Goal: Information Seeking & Learning: Learn about a topic

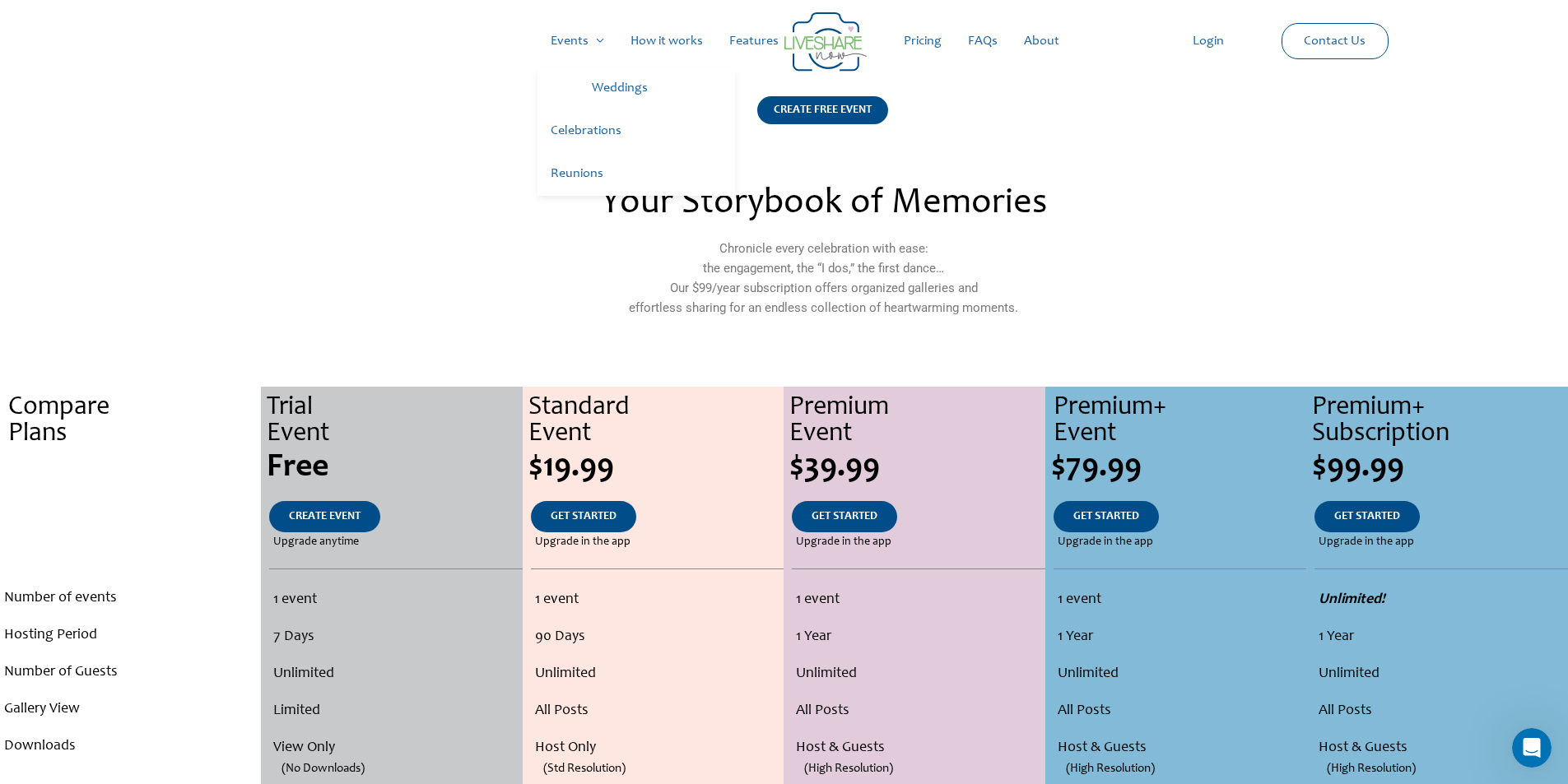
click at [587, 130] on link "Celebrations" at bounding box center [636, 131] width 197 height 42
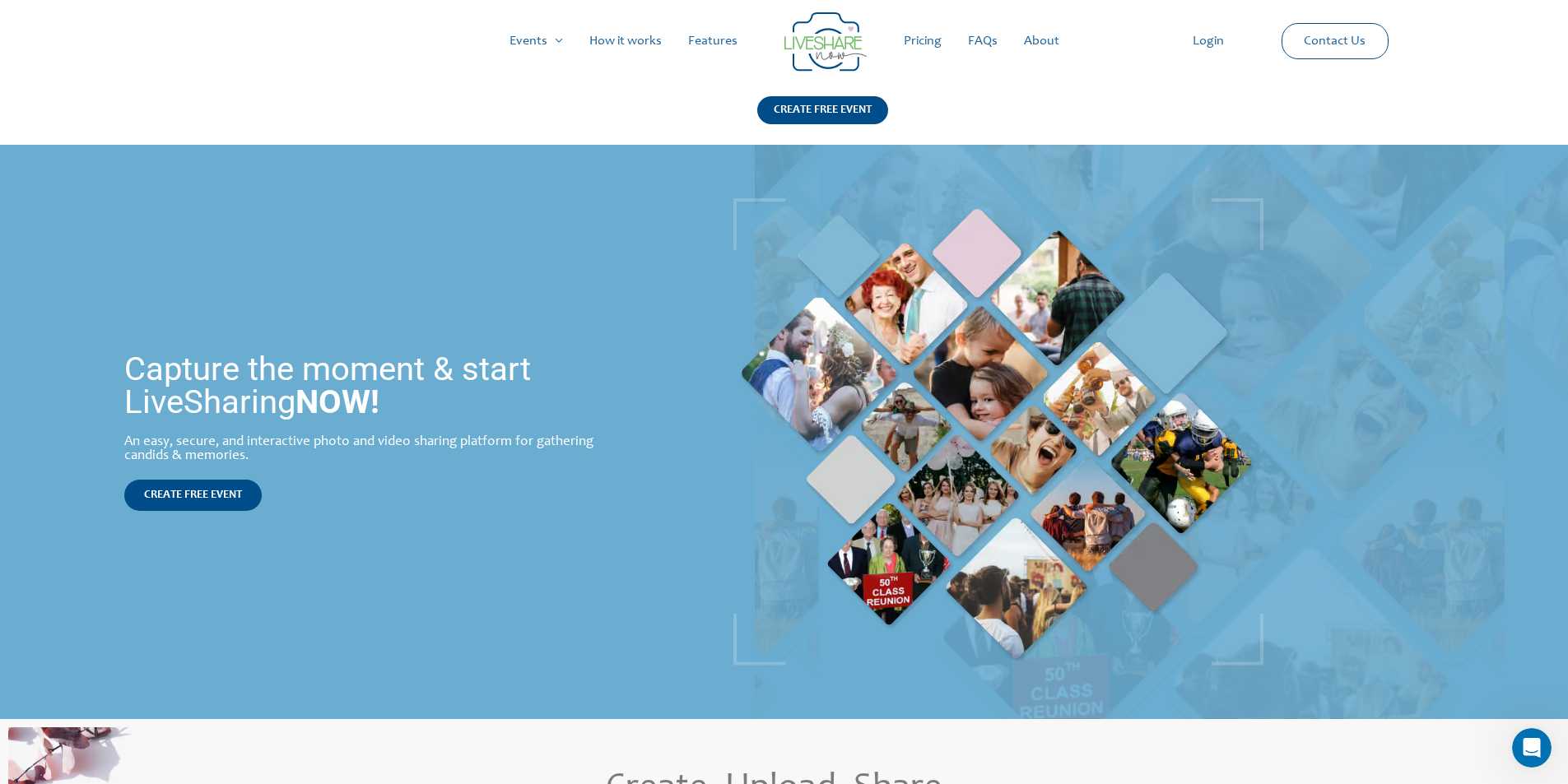
click at [919, 36] on link "Pricing" at bounding box center [923, 42] width 64 height 53
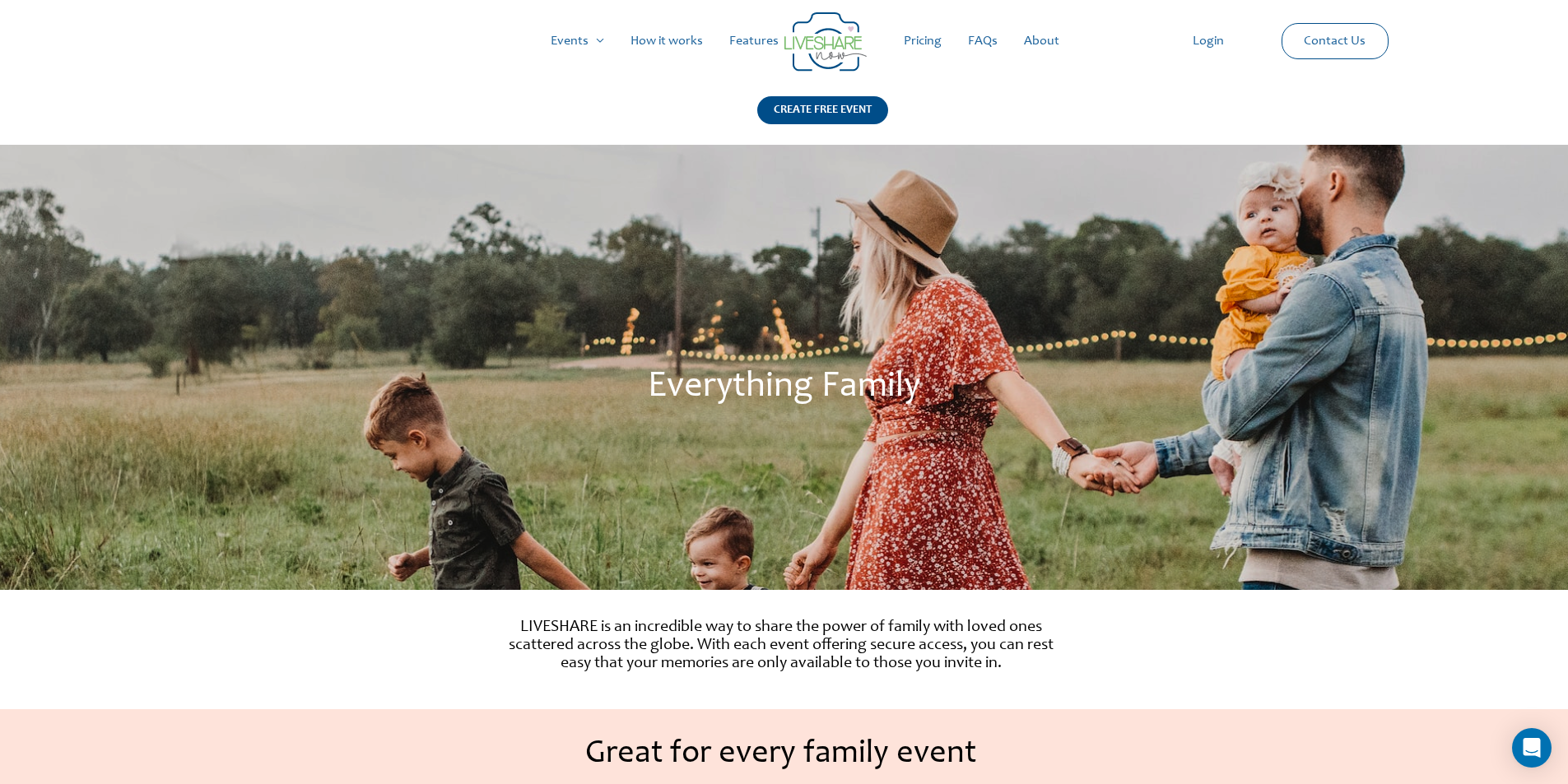
click at [739, 38] on link "Features" at bounding box center [754, 42] width 76 height 53
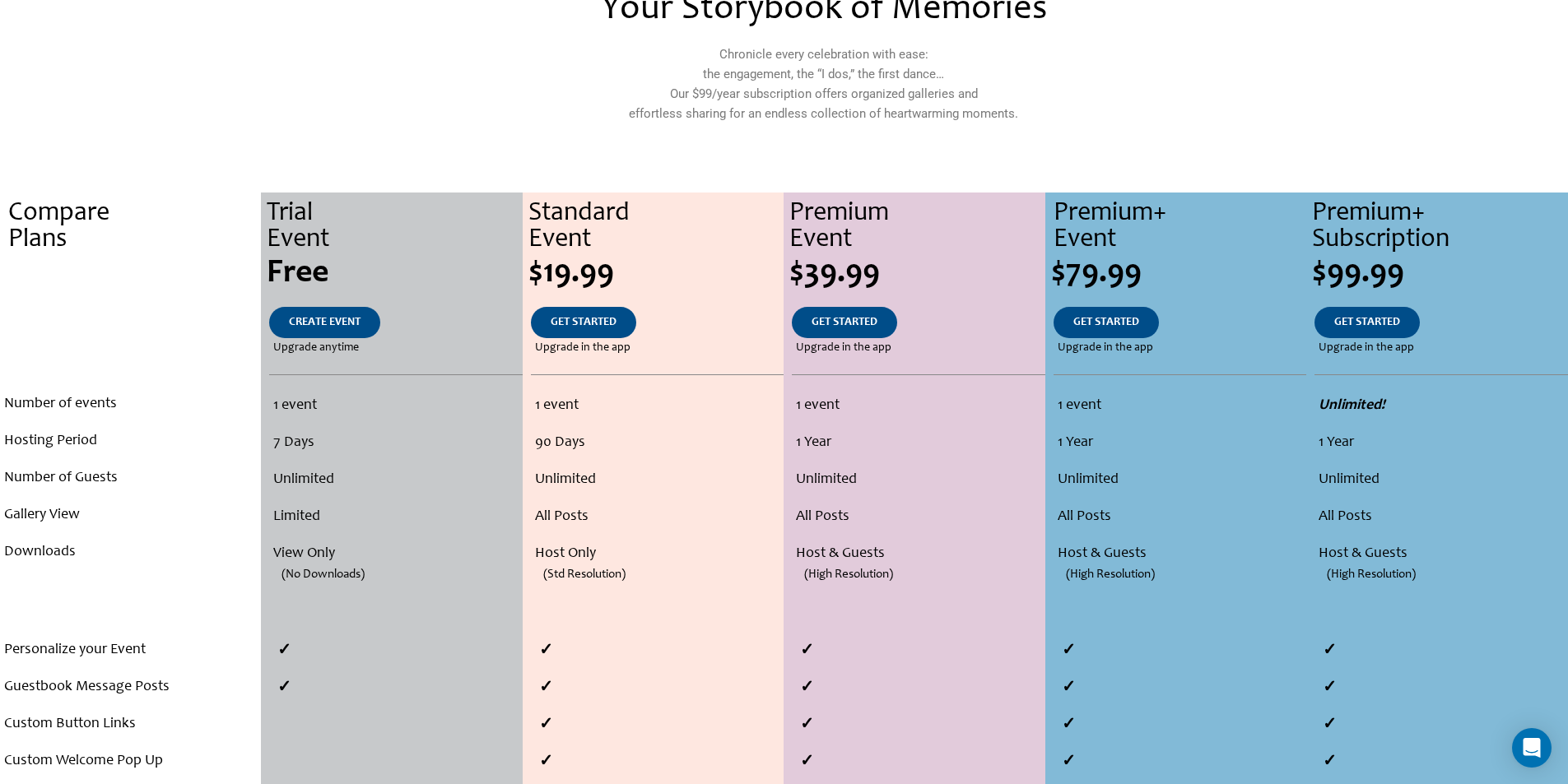
scroll to position [493, 0]
